Goal: Information Seeking & Learning: Learn about a topic

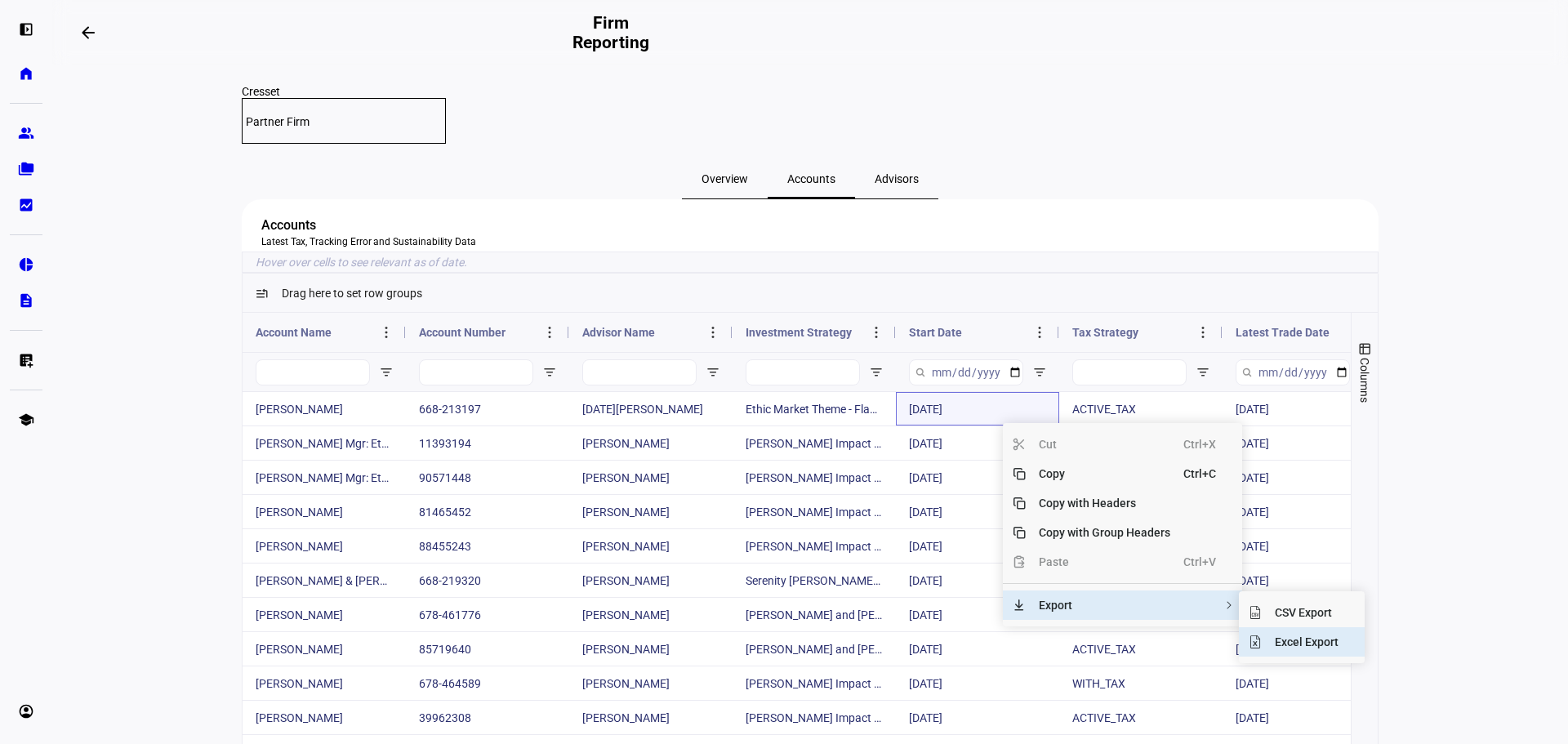
click at [1270, 657] on span "Excel Export" at bounding box center [1306, 641] width 90 height 29
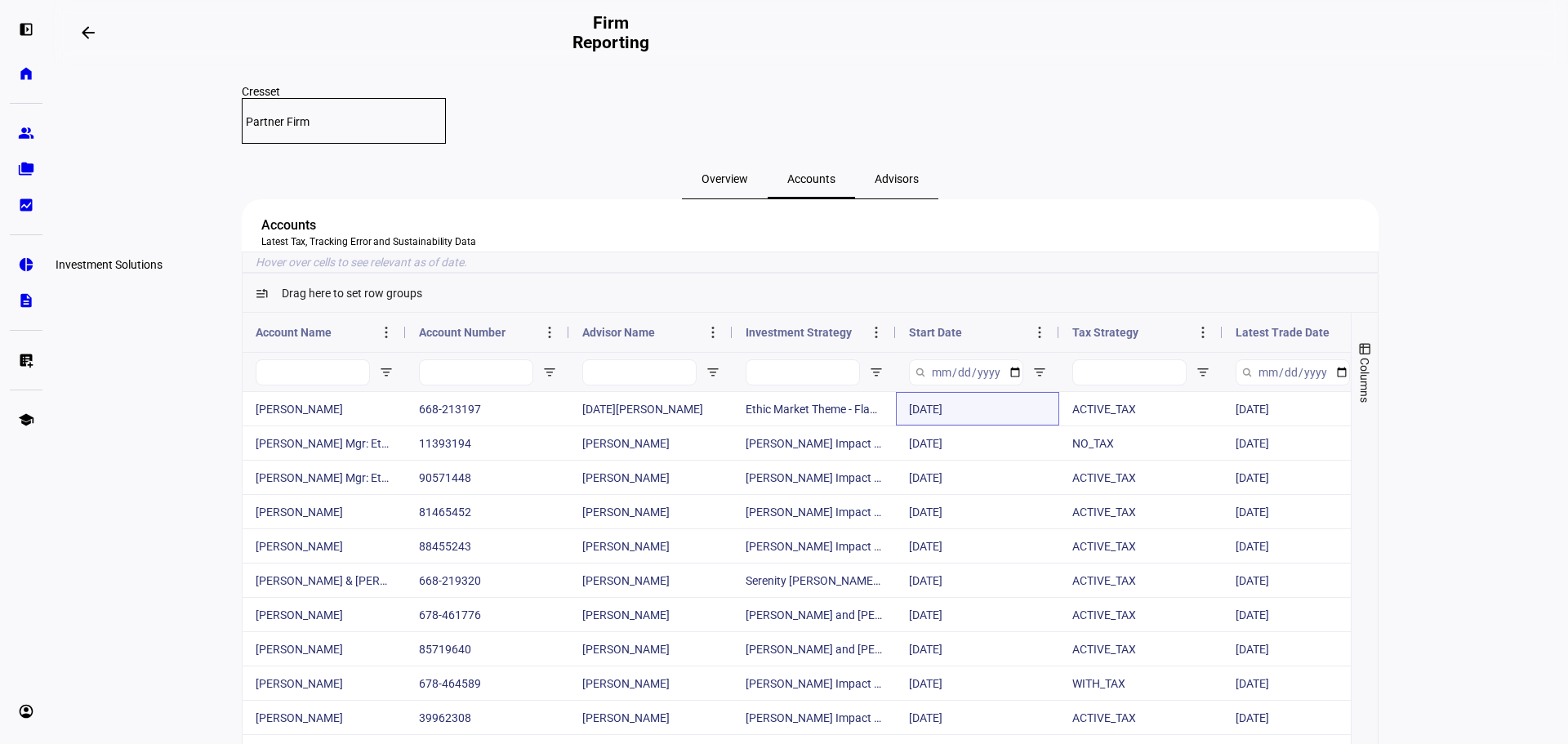
click at [25, 261] on eth-mat-symbol "pie_chart" at bounding box center [25, 264] width 16 height 16
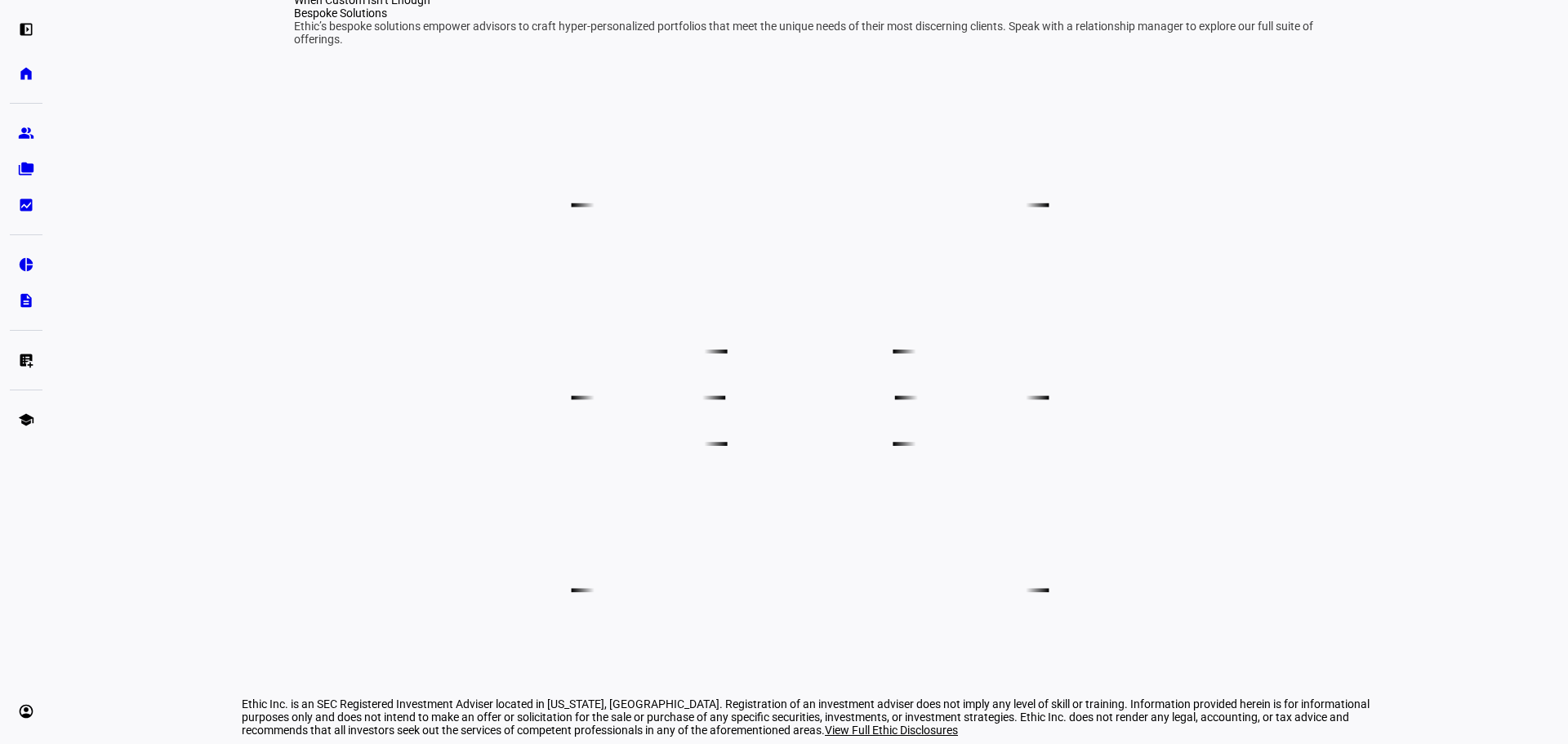
scroll to position [1062, 0]
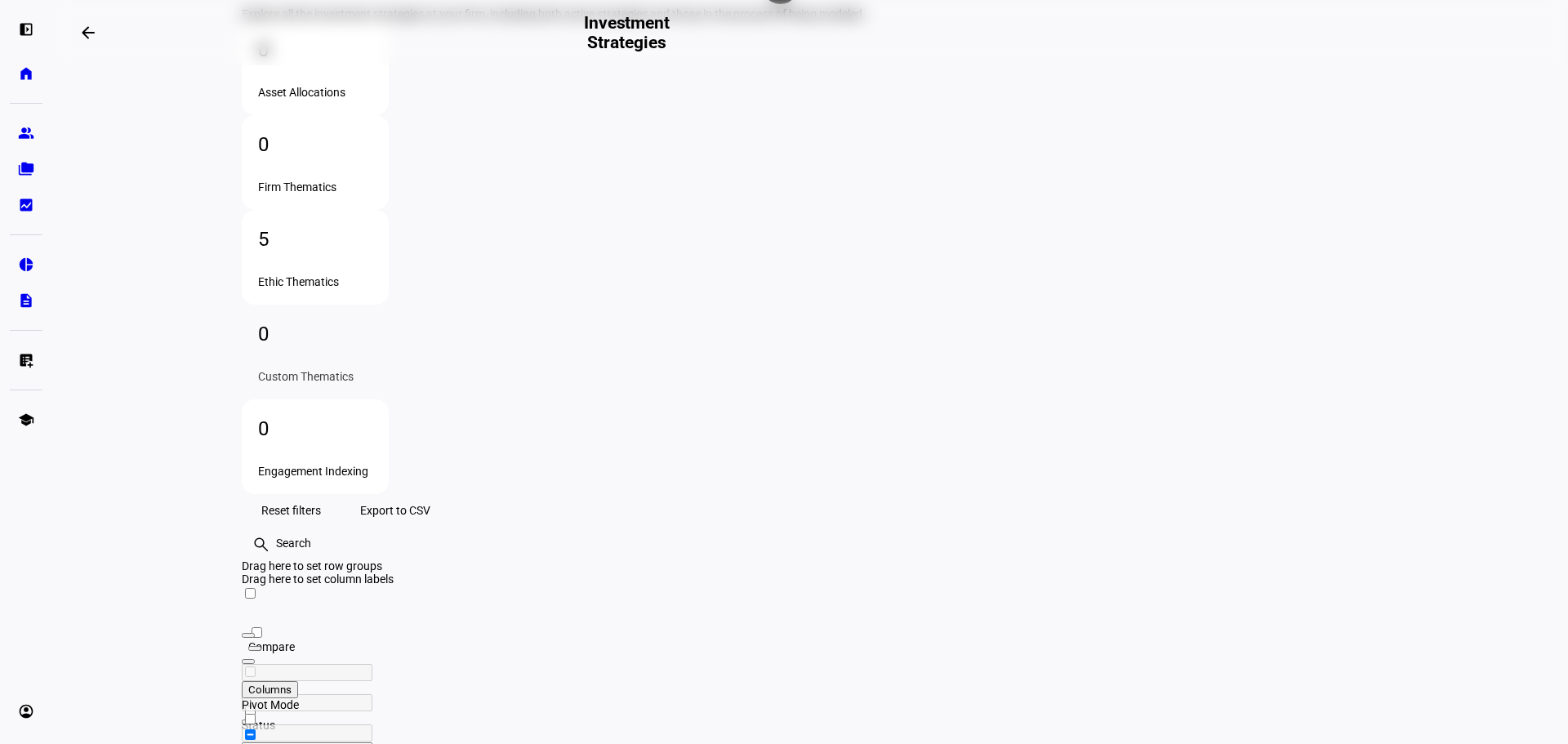
scroll to position [188, 0]
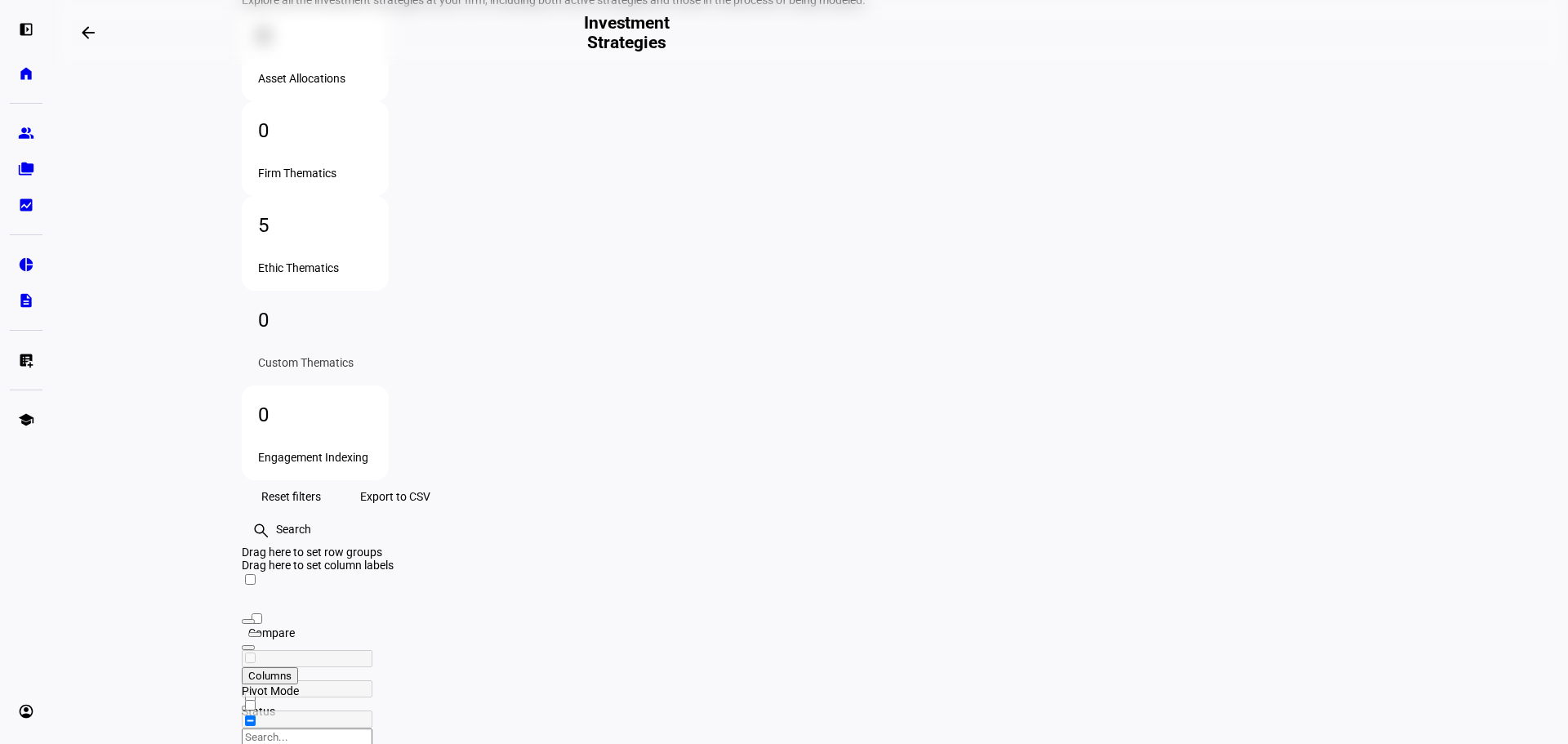
click at [389, 205] on div "5 Ethic Thematics" at bounding box center [315, 243] width 147 height 94
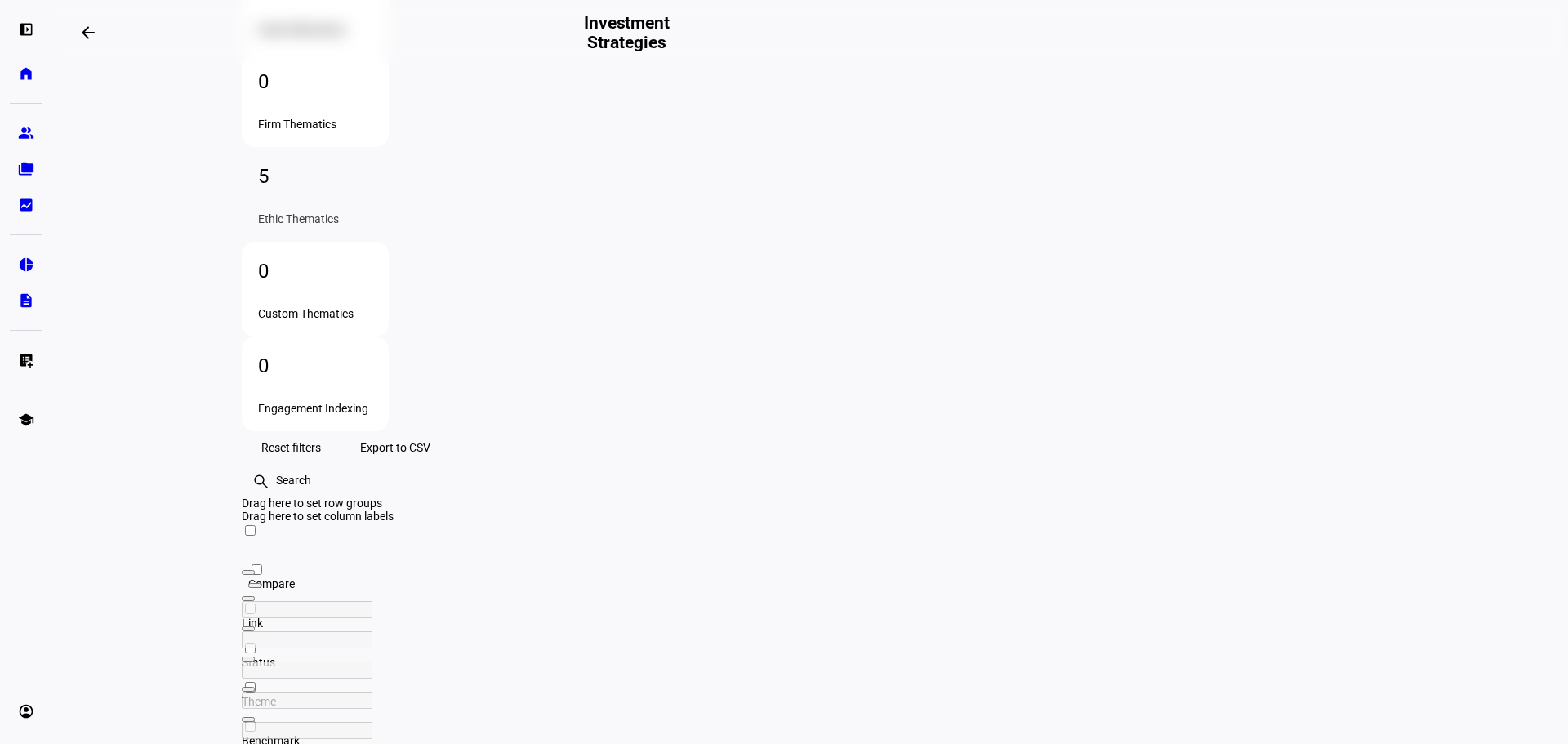
scroll to position [0, 0]
click at [389, 242] on div "0 Custom Thematics" at bounding box center [315, 289] width 147 height 94
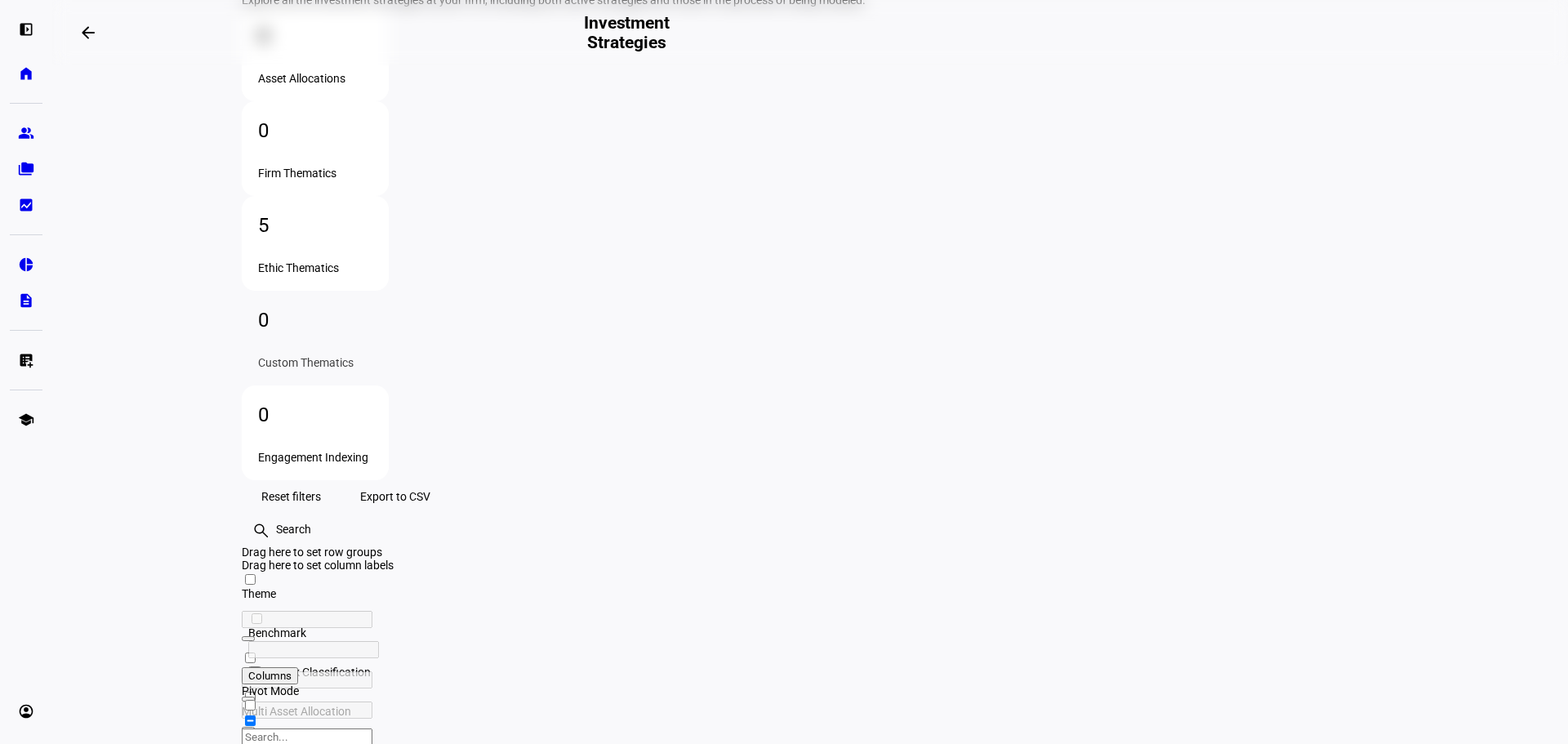
click at [373, 402] on div "0" at bounding box center [315, 415] width 114 height 26
click at [389, 291] on div "0 Custom Thematics" at bounding box center [315, 337] width 147 height 94
click at [373, 212] on div "5" at bounding box center [315, 225] width 114 height 26
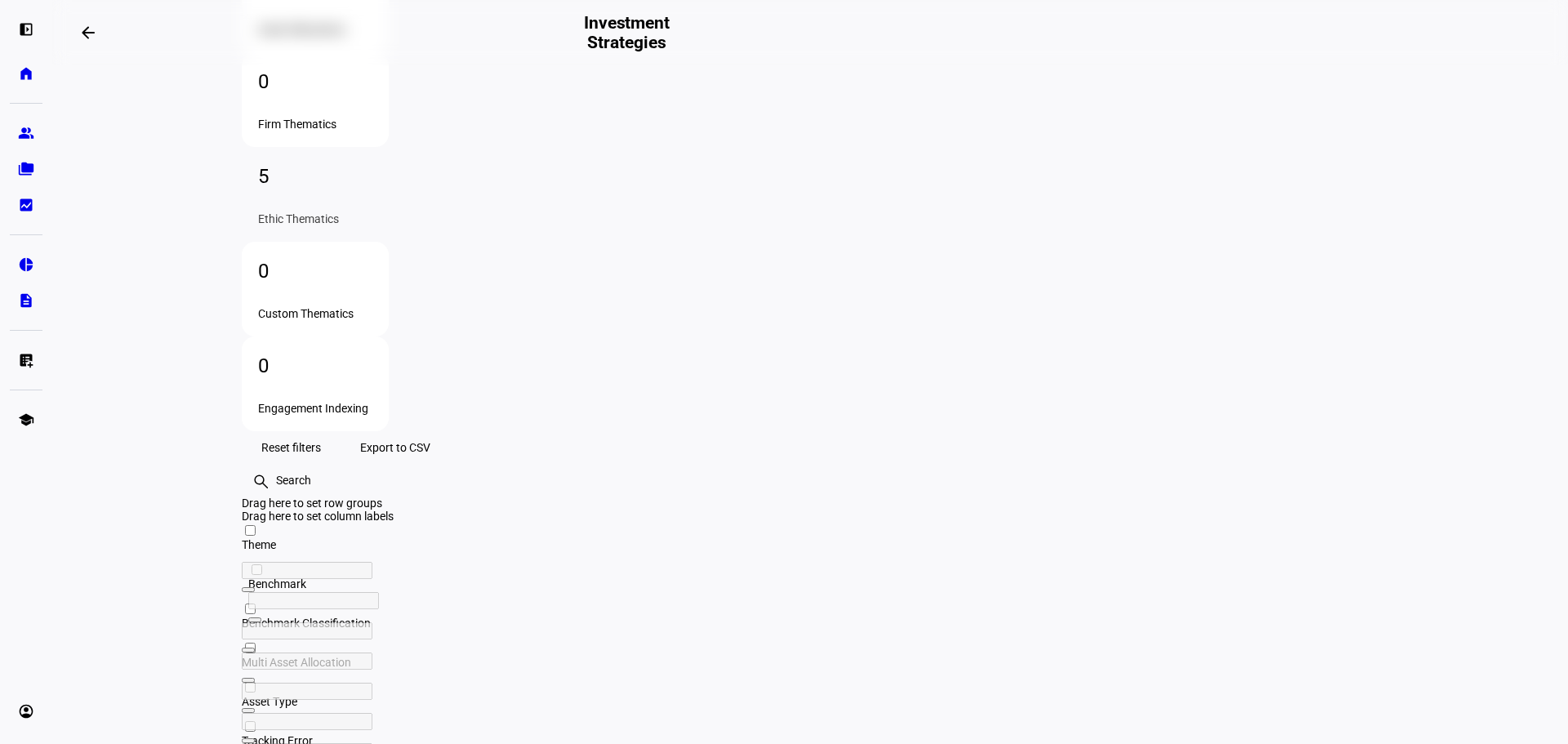
click at [389, 147] on div "0 Firm Thematics" at bounding box center [315, 99] width 147 height 94
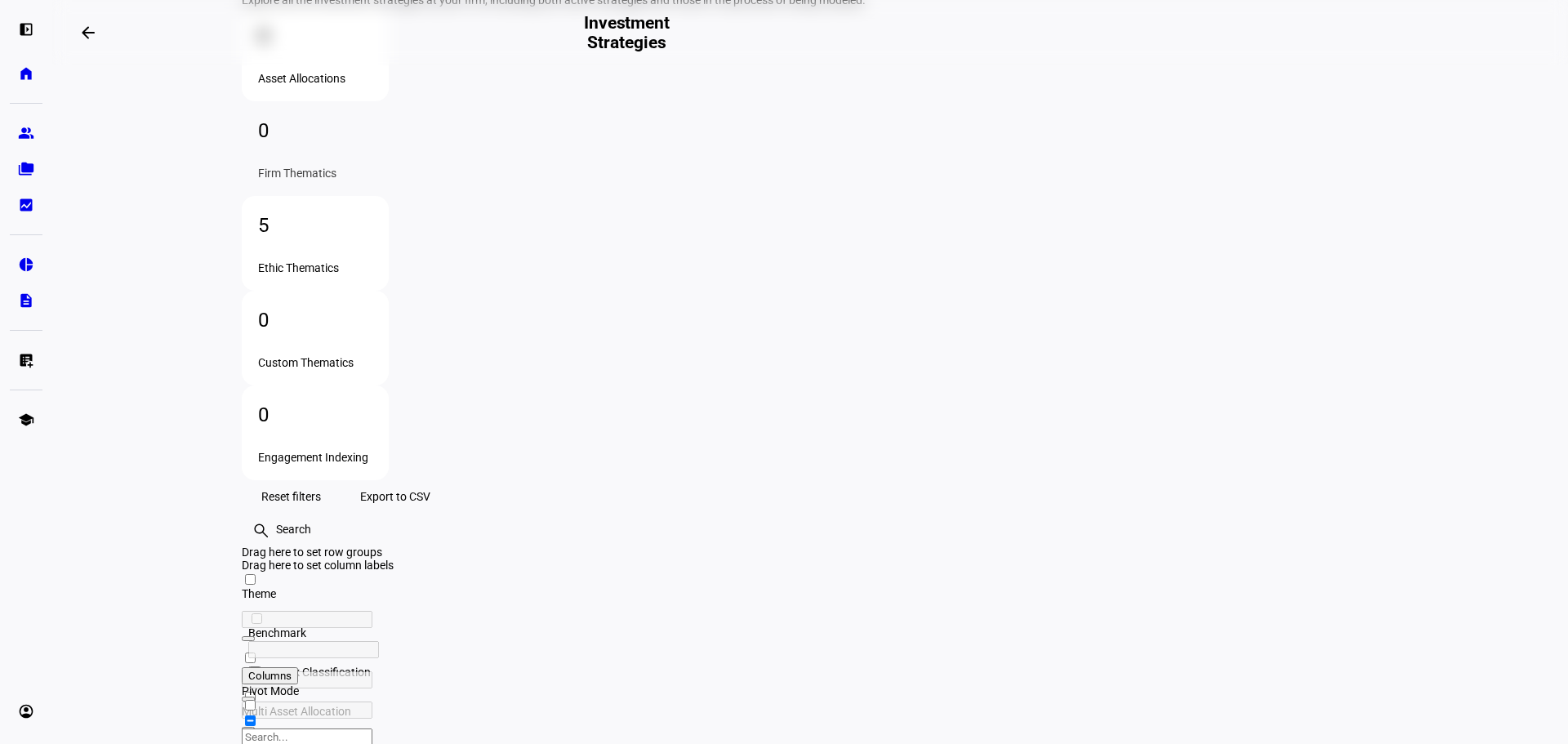
click at [318, 101] on div "0 Asset Allocations" at bounding box center [315, 53] width 147 height 94
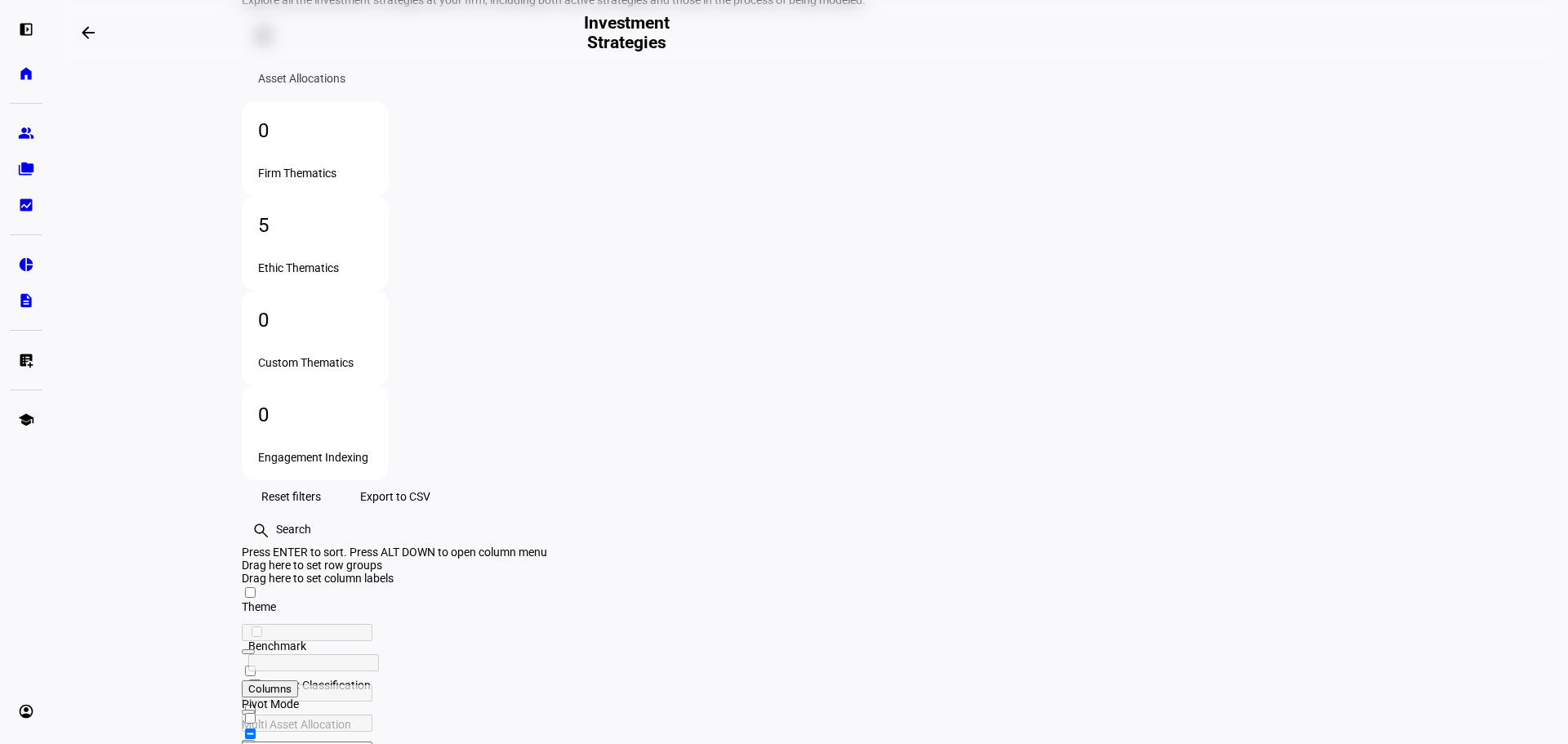
click at [373, 144] on div "0" at bounding box center [315, 131] width 114 height 26
click at [373, 212] on div "5" at bounding box center [315, 225] width 114 height 26
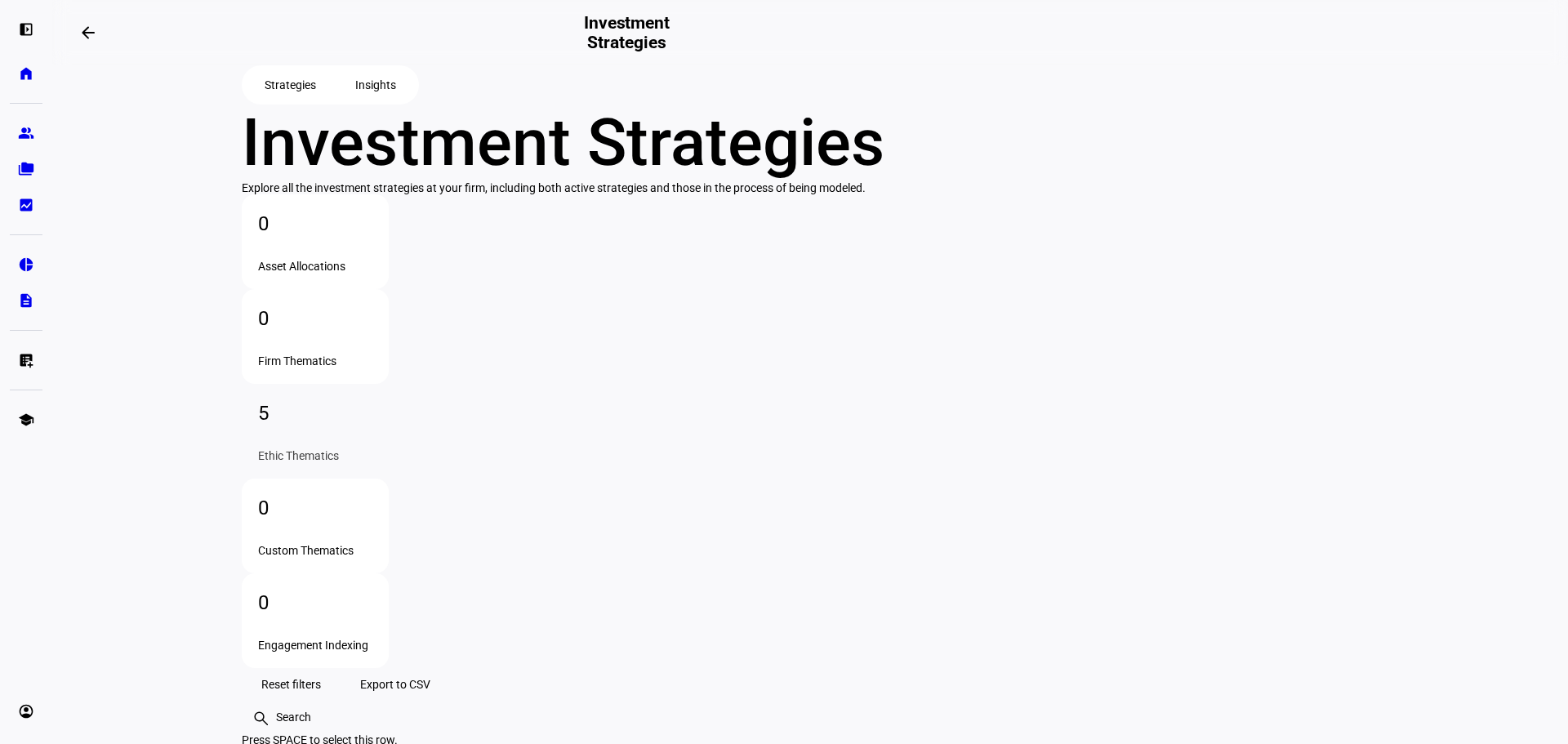
click at [380, 101] on span "Insights" at bounding box center [376, 84] width 41 height 33
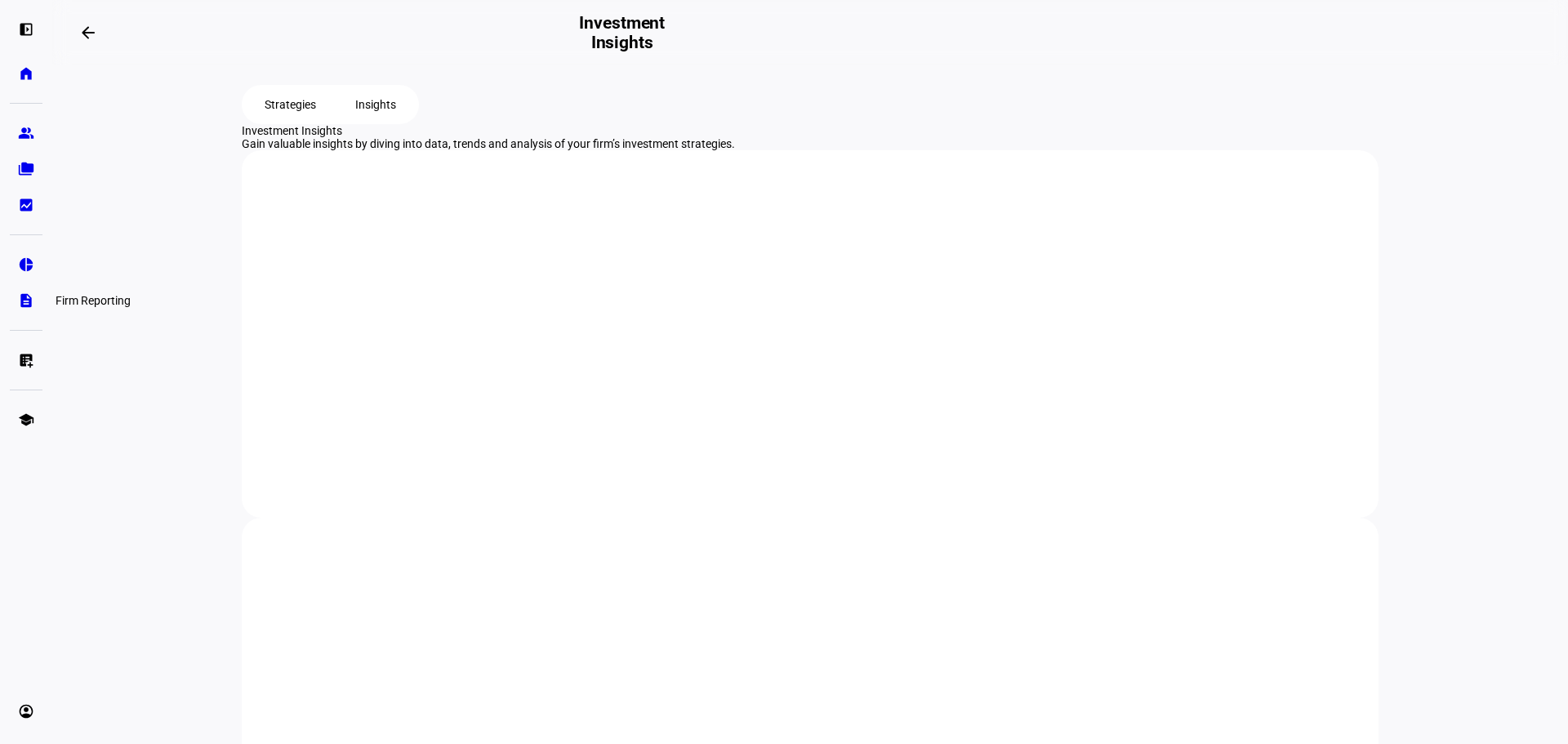
click at [15, 303] on link "description Firm Reporting" at bounding box center [25, 300] width 33 height 33
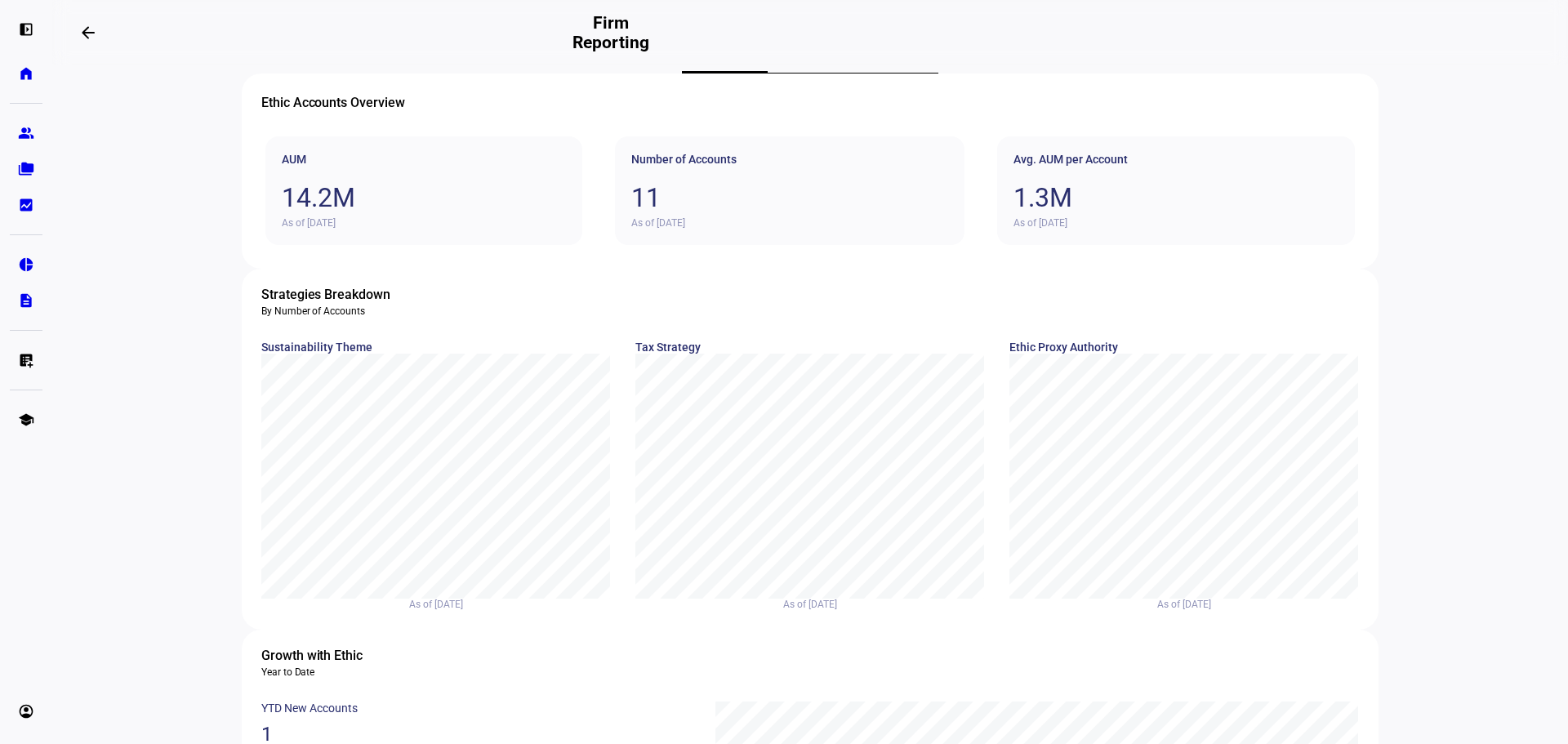
scroll to position [22, 0]
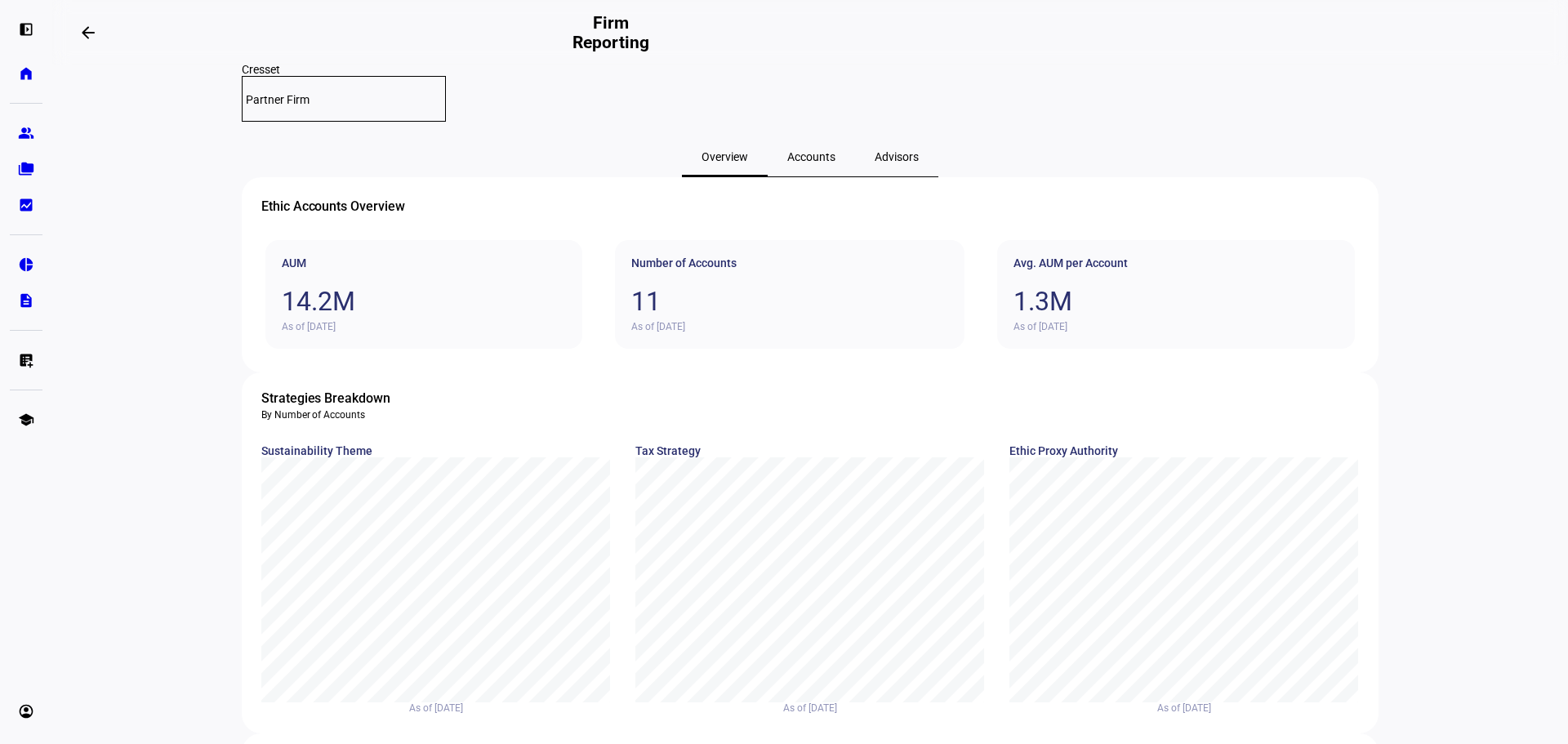
click at [801, 151] on span "Accounts" at bounding box center [812, 157] width 49 height 11
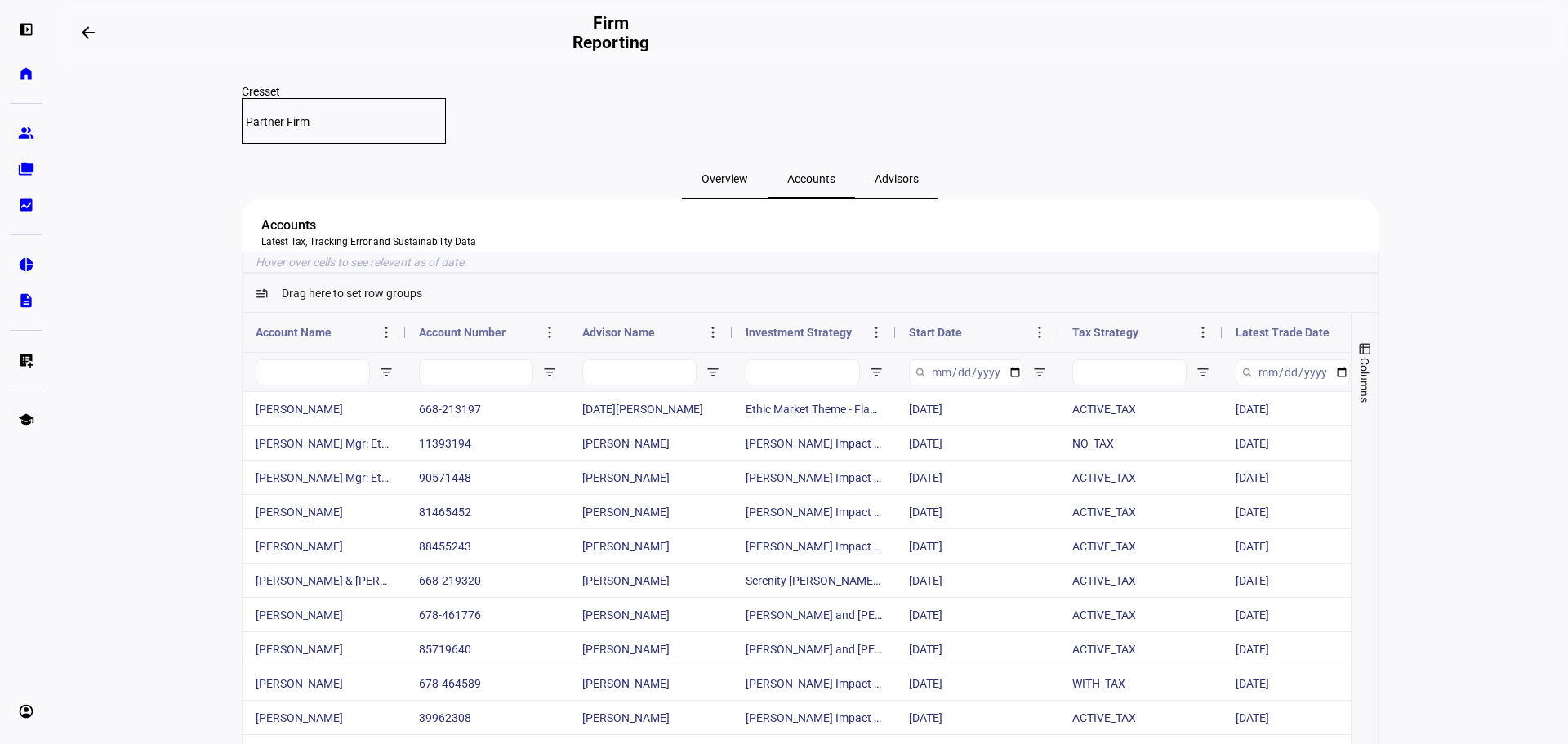
scroll to position [164, 0]
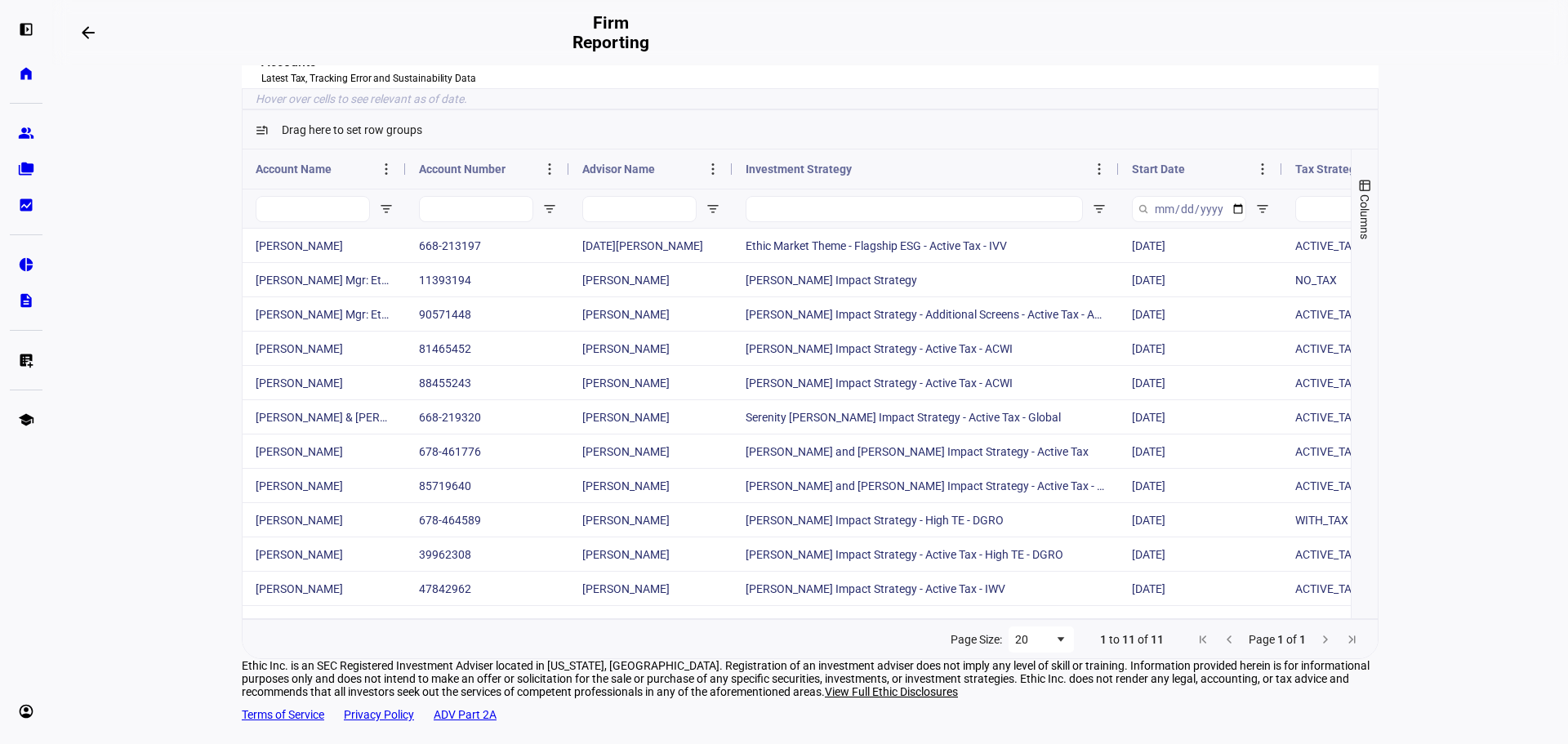
drag, startPoint x: 887, startPoint y: 197, endPoint x: 1110, endPoint y: 180, distance: 223.6
click at [1115, 180] on div at bounding box center [1118, 169] width 7 height 39
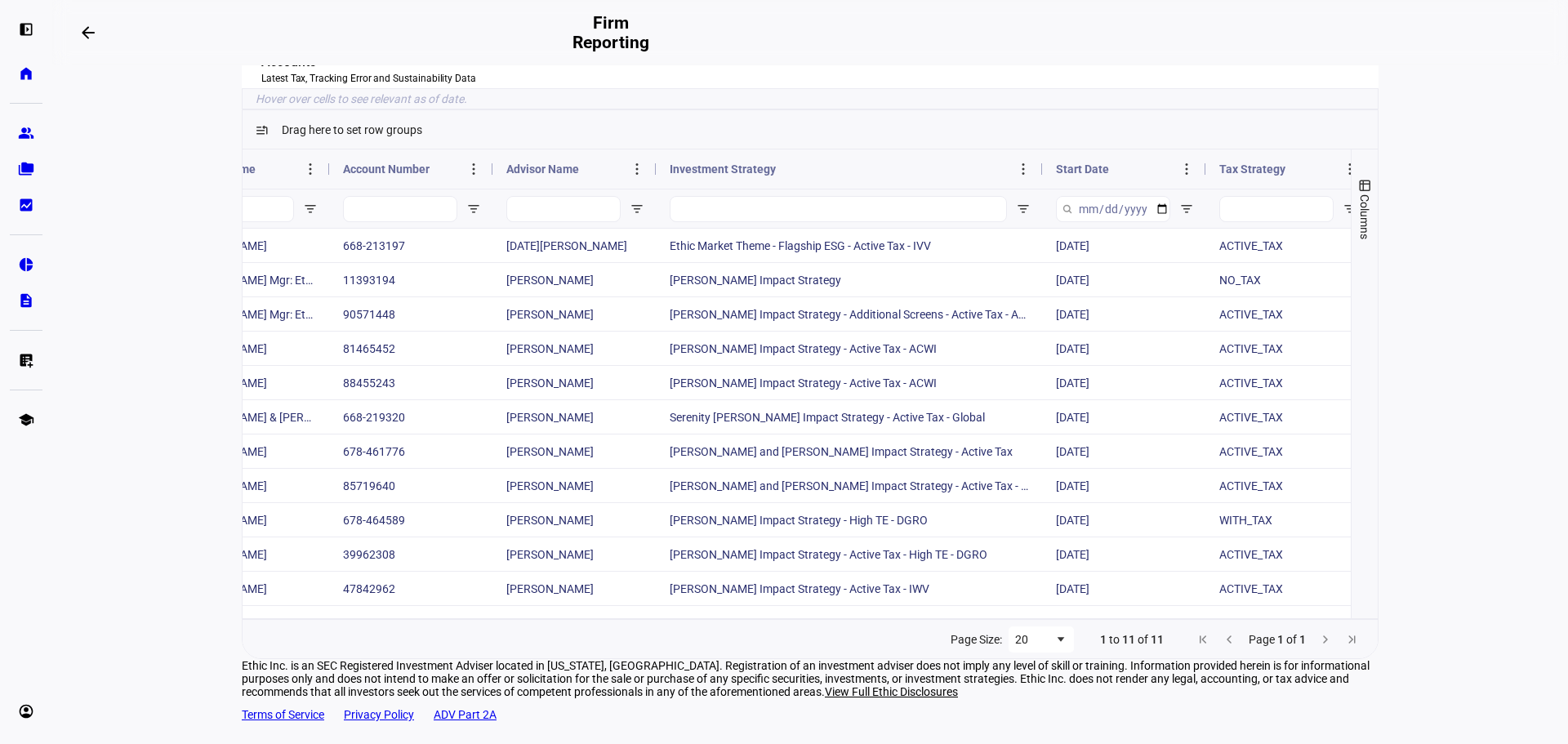
scroll to position [0, 81]
